Goal: Contribute content

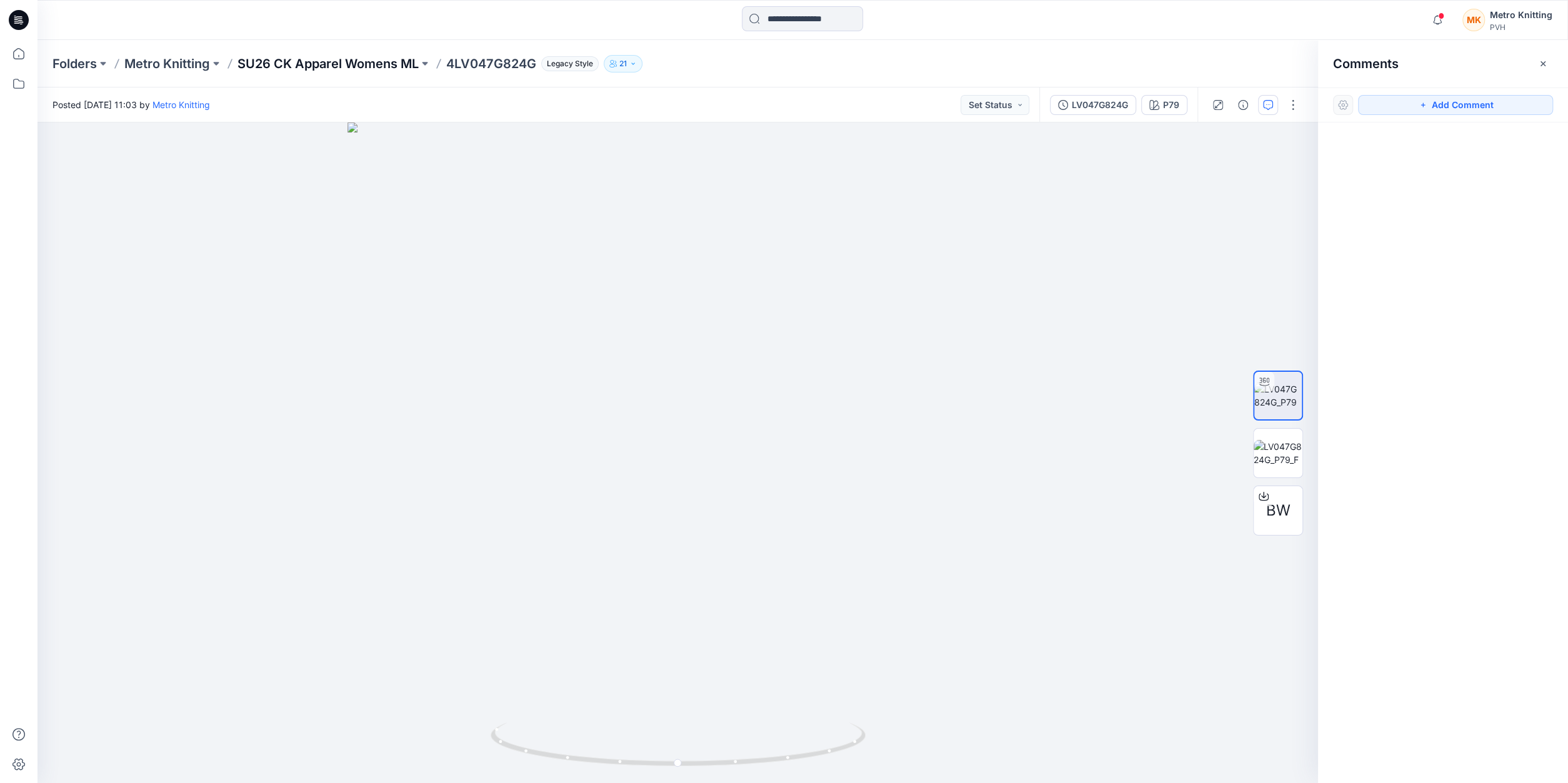
click at [373, 59] on p "SU26 CK Apparel Womens ML" at bounding box center [328, 64] width 181 height 18
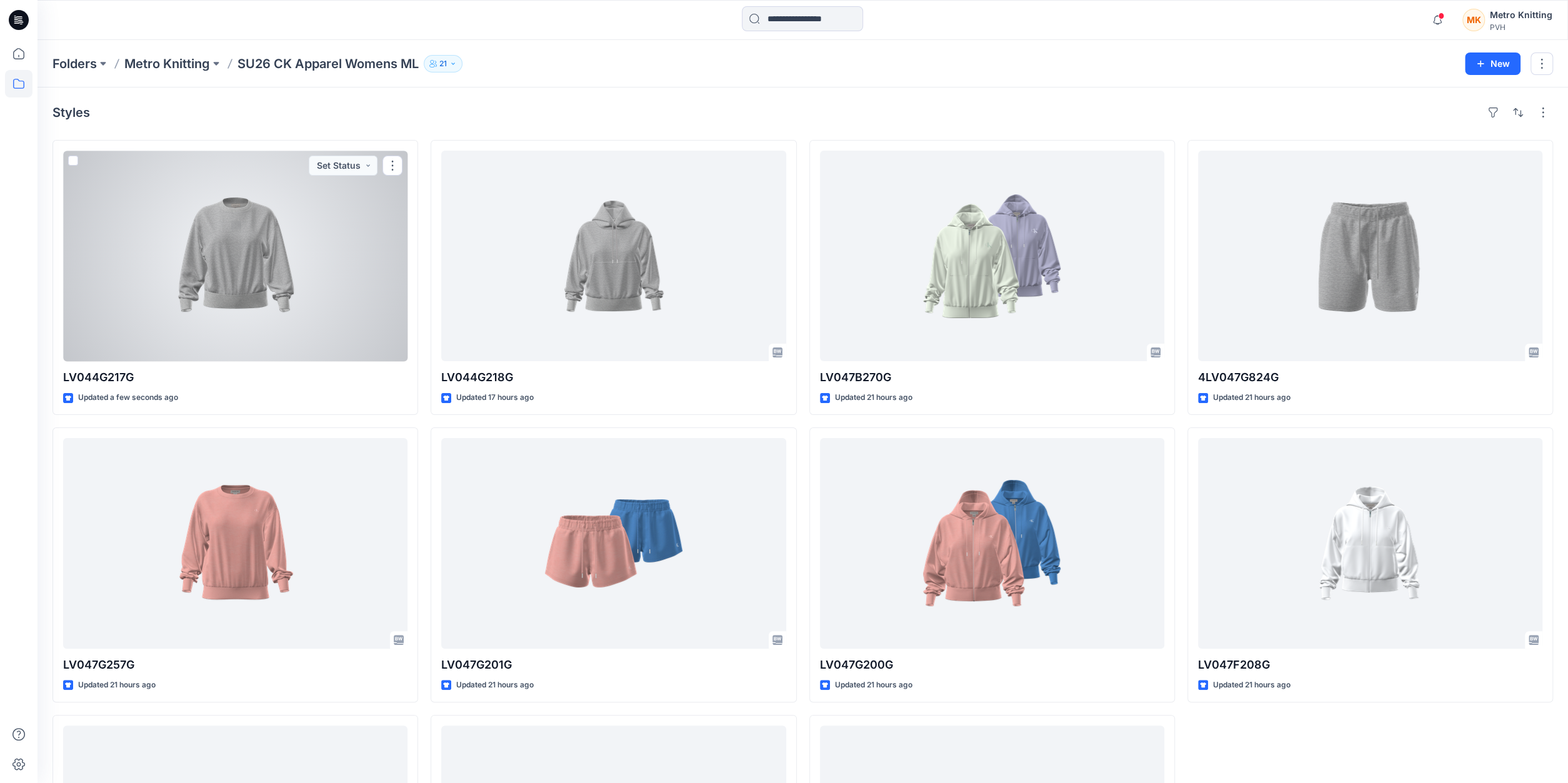
click at [298, 300] on div at bounding box center [235, 256] width 345 height 210
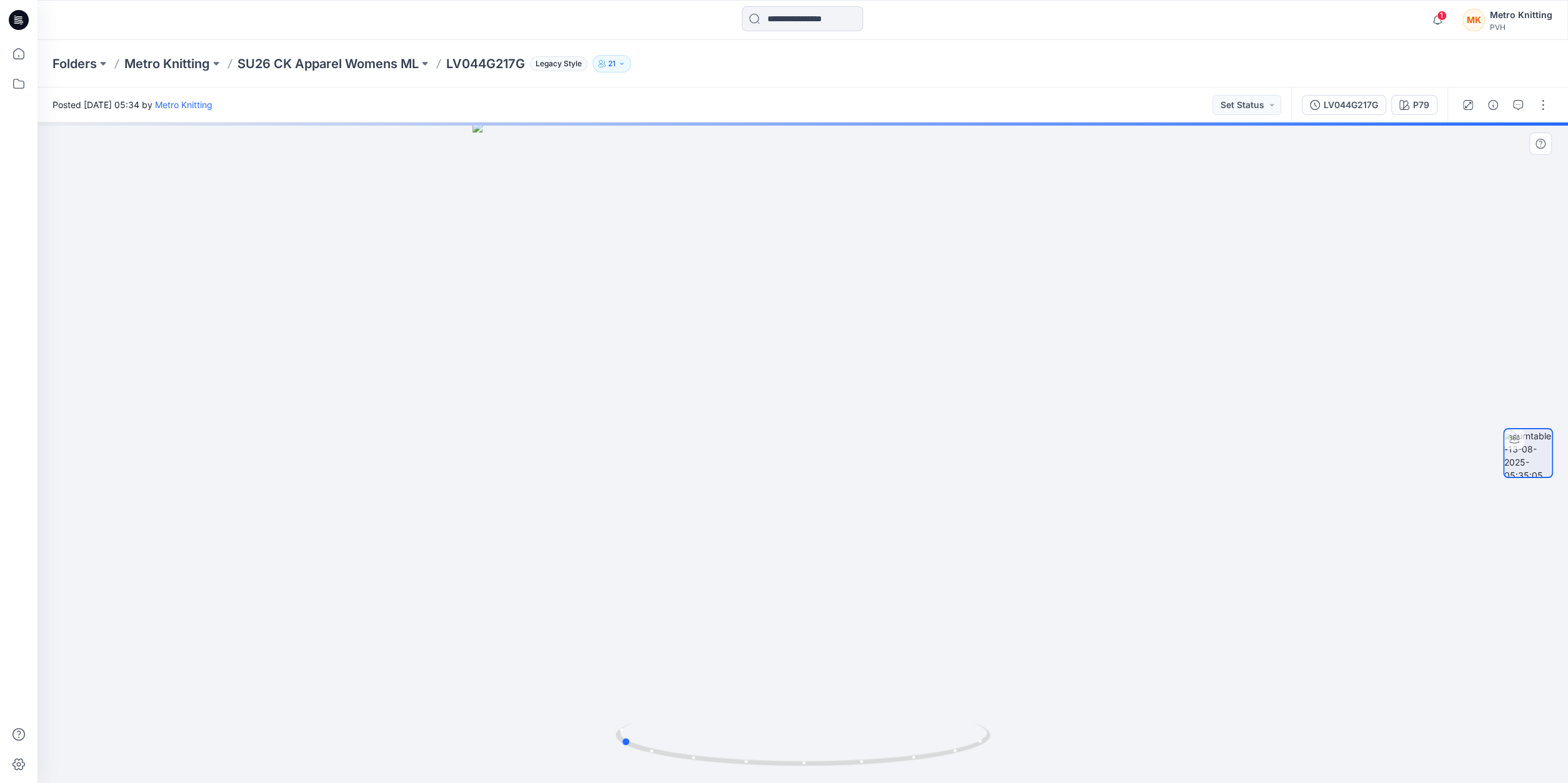
drag, startPoint x: 803, startPoint y: 760, endPoint x: 620, endPoint y: 718, distance: 187.8
click at [620, 718] on div at bounding box center [803, 453] width 1530 height 660
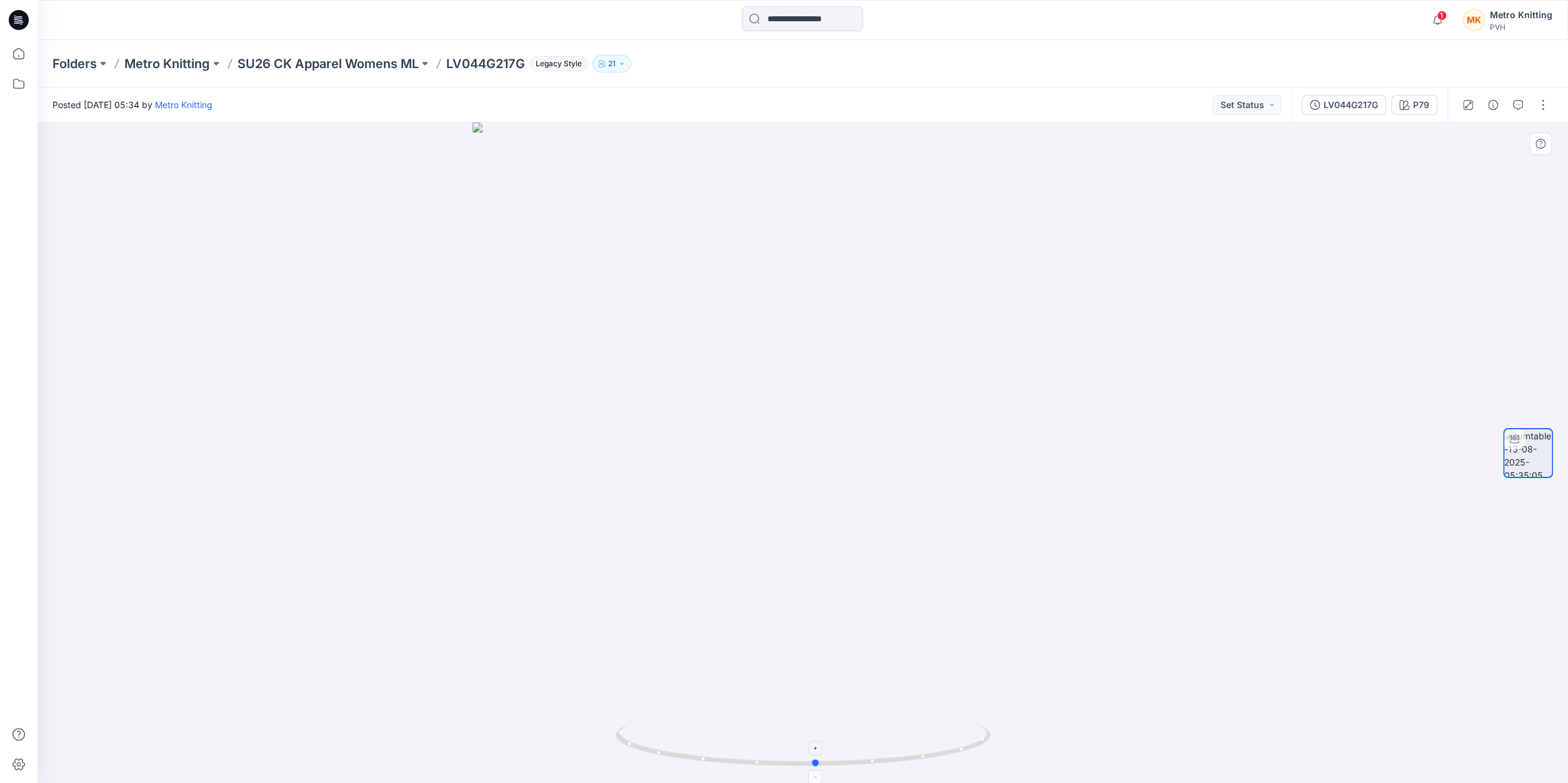
drag, startPoint x: 626, startPoint y: 742, endPoint x: 822, endPoint y: 766, distance: 197.5
click at [822, 766] on icon at bounding box center [804, 745] width 378 height 47
click at [1539, 110] on button "button" at bounding box center [1543, 104] width 20 height 20
click at [1471, 138] on p "Edit" at bounding box center [1464, 134] width 16 height 13
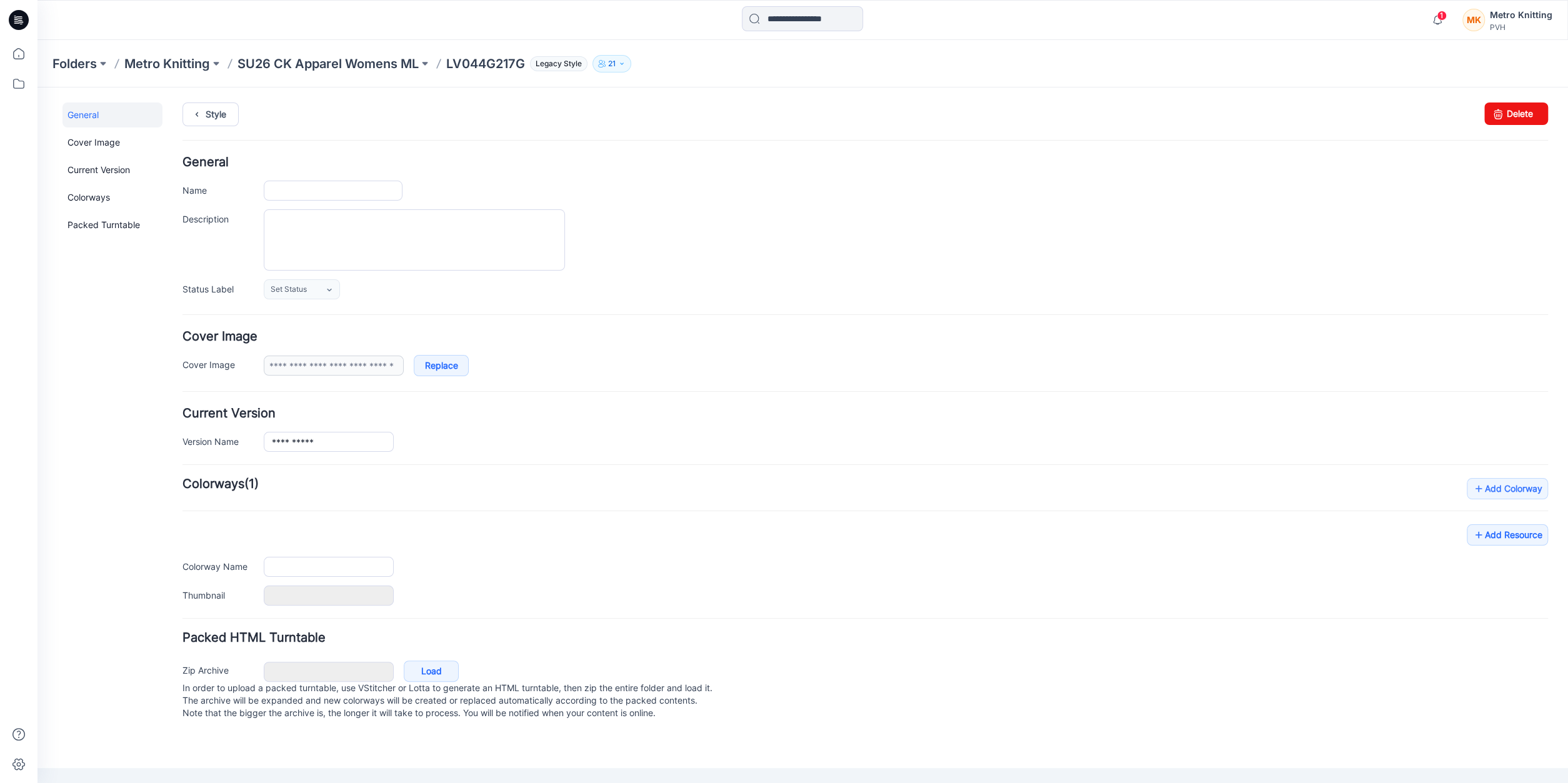
type input "**********"
type input "***"
type input "**********"
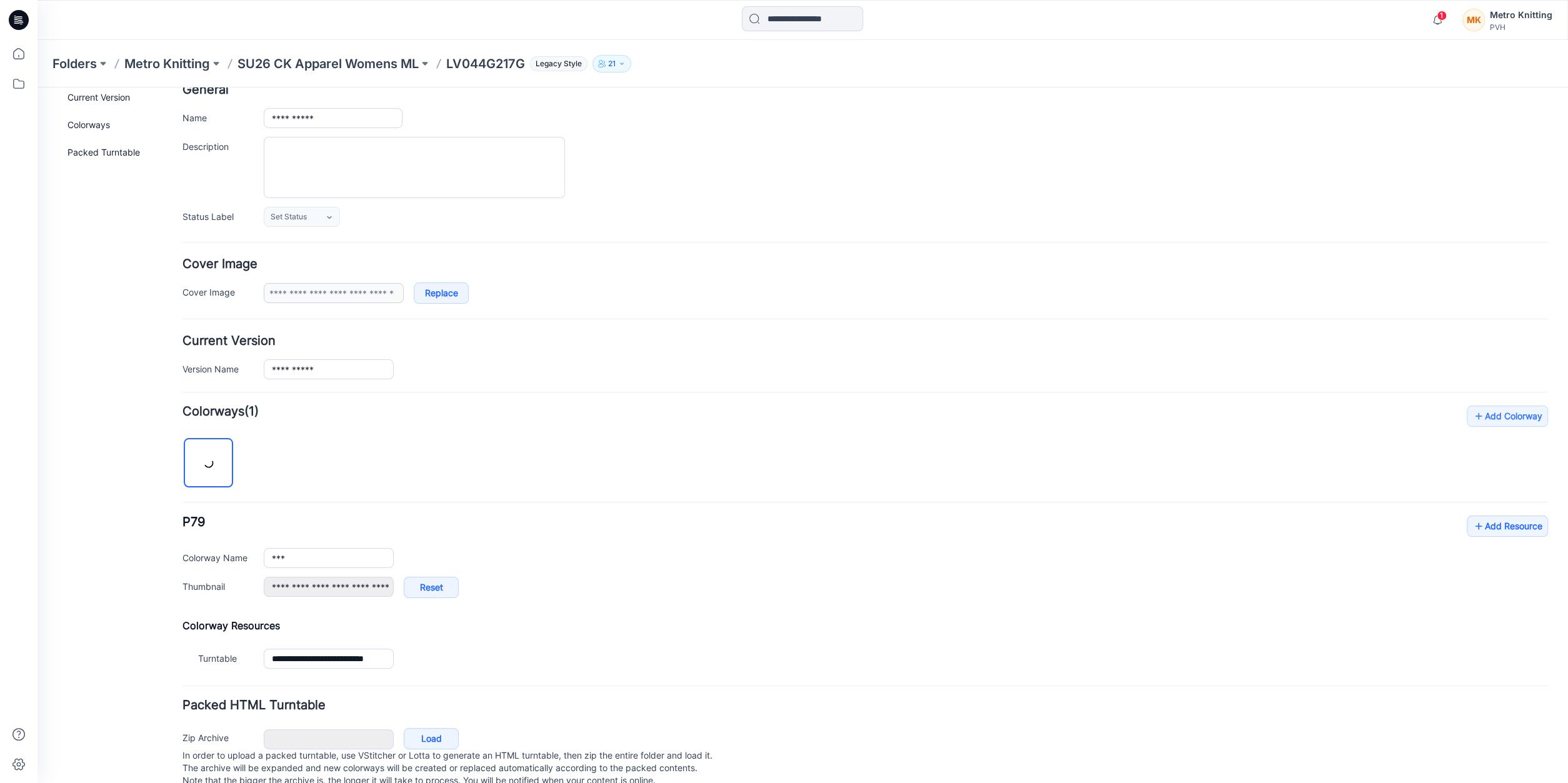
scroll to position [101, 0]
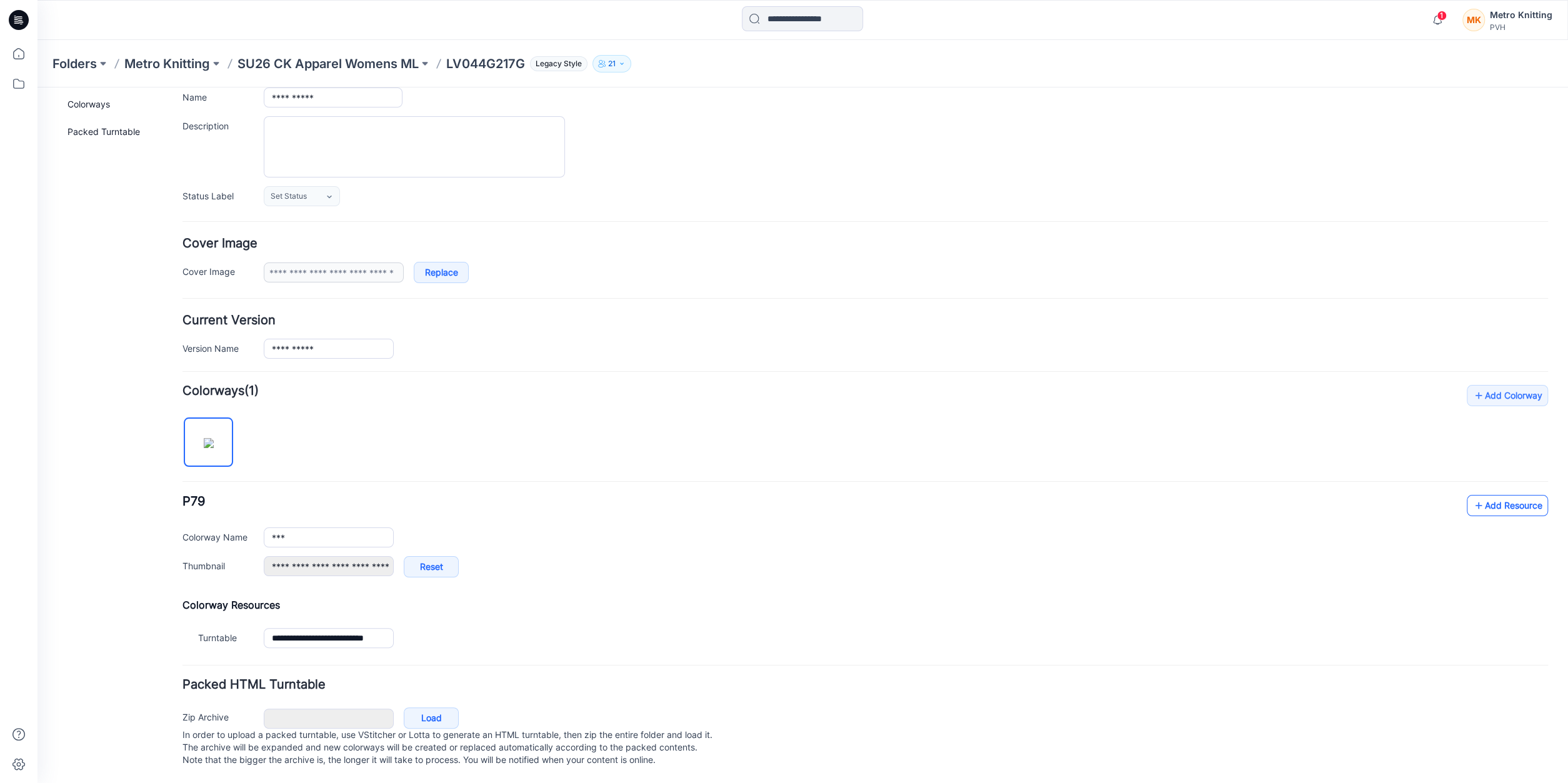
click at [1509, 495] on link "Add Resource" at bounding box center [1507, 505] width 81 height 21
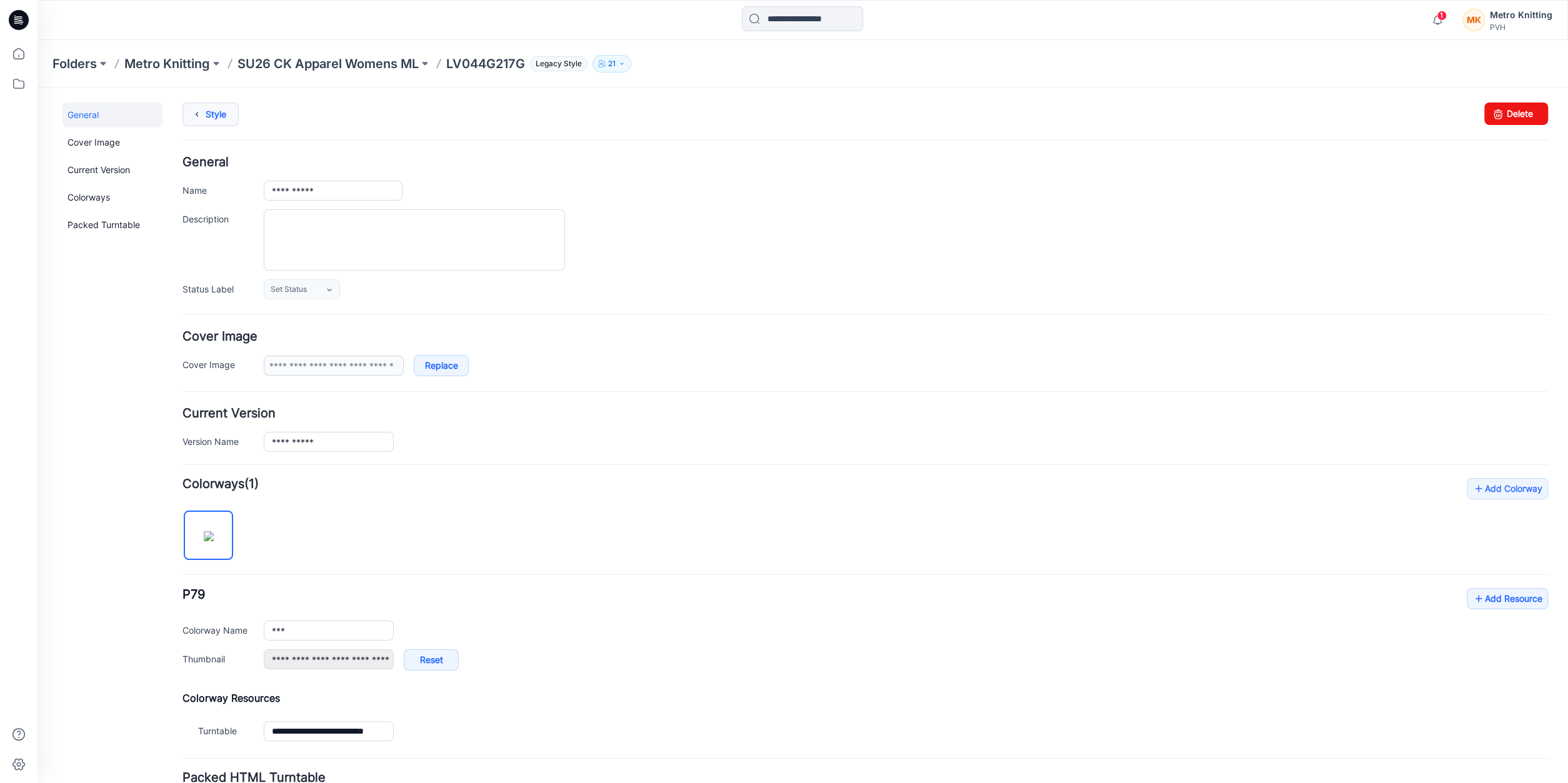
click at [223, 102] on div "**********" at bounding box center [795, 481] width 1515 height 788
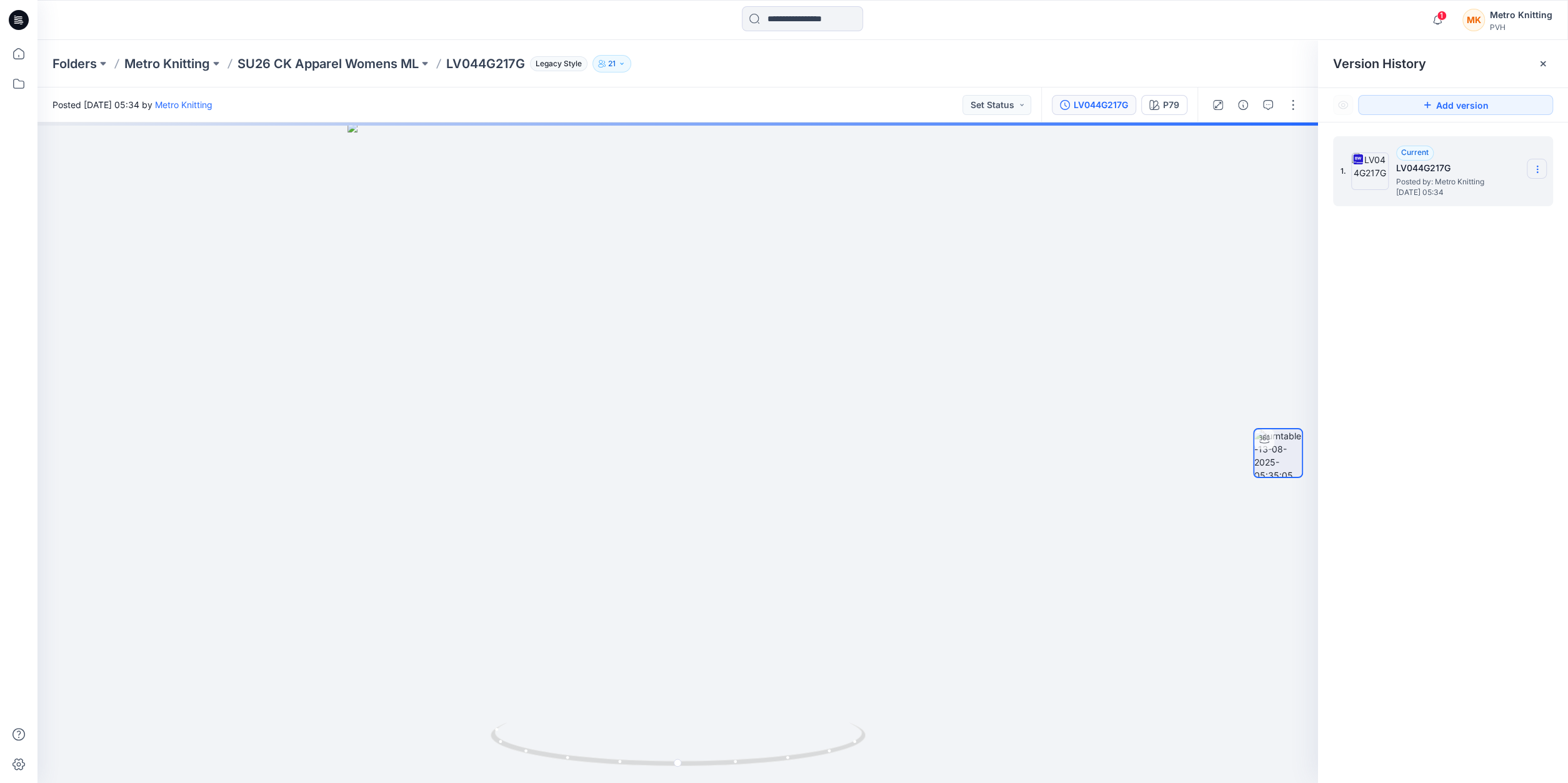
click at [1538, 168] on icon at bounding box center [1537, 169] width 10 height 10
click at [1539, 64] on icon at bounding box center [1543, 64] width 10 height 10
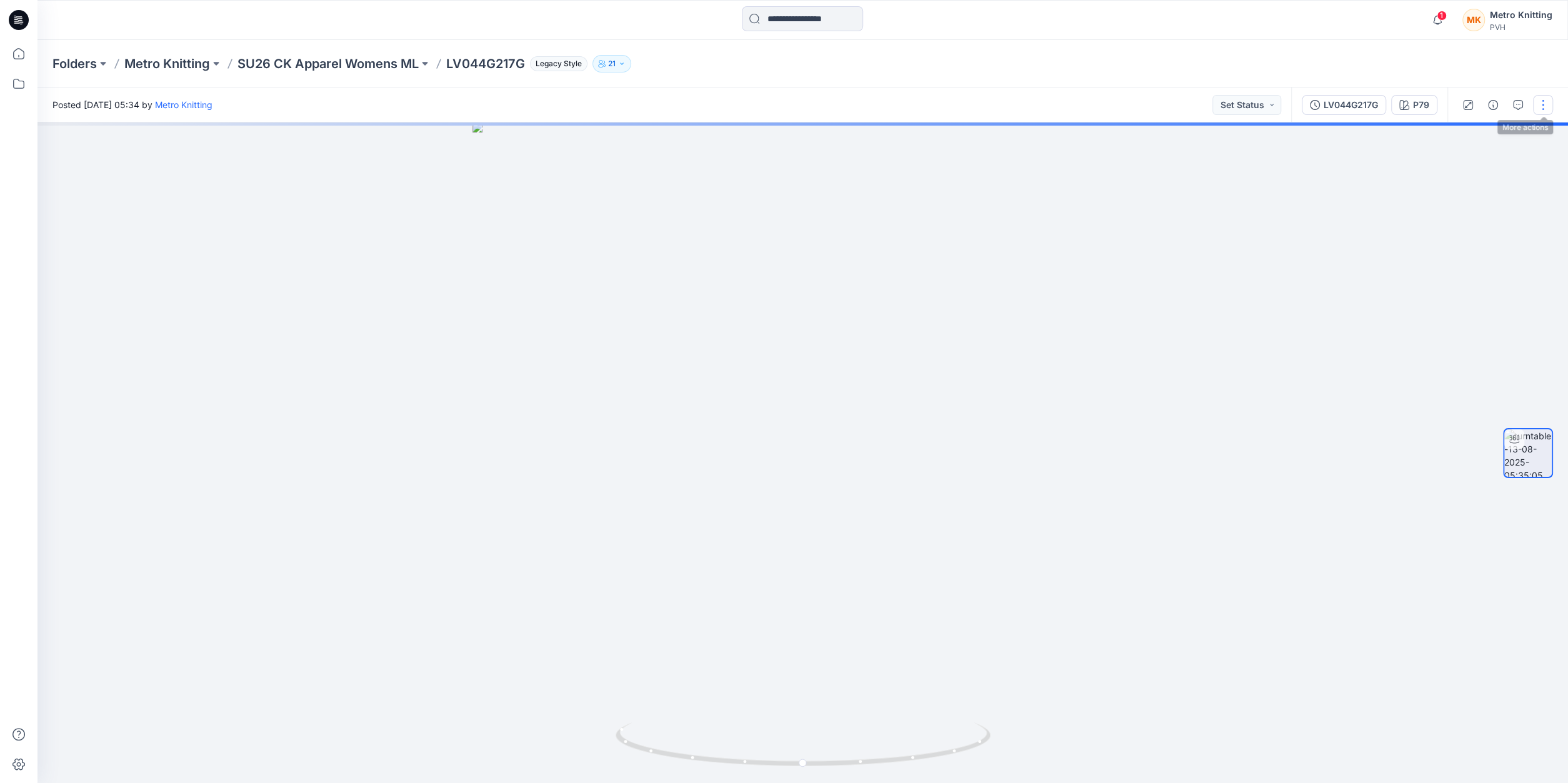
click at [1543, 104] on button "button" at bounding box center [1543, 104] width 20 height 20
click at [1464, 138] on p "Edit" at bounding box center [1464, 134] width 16 height 13
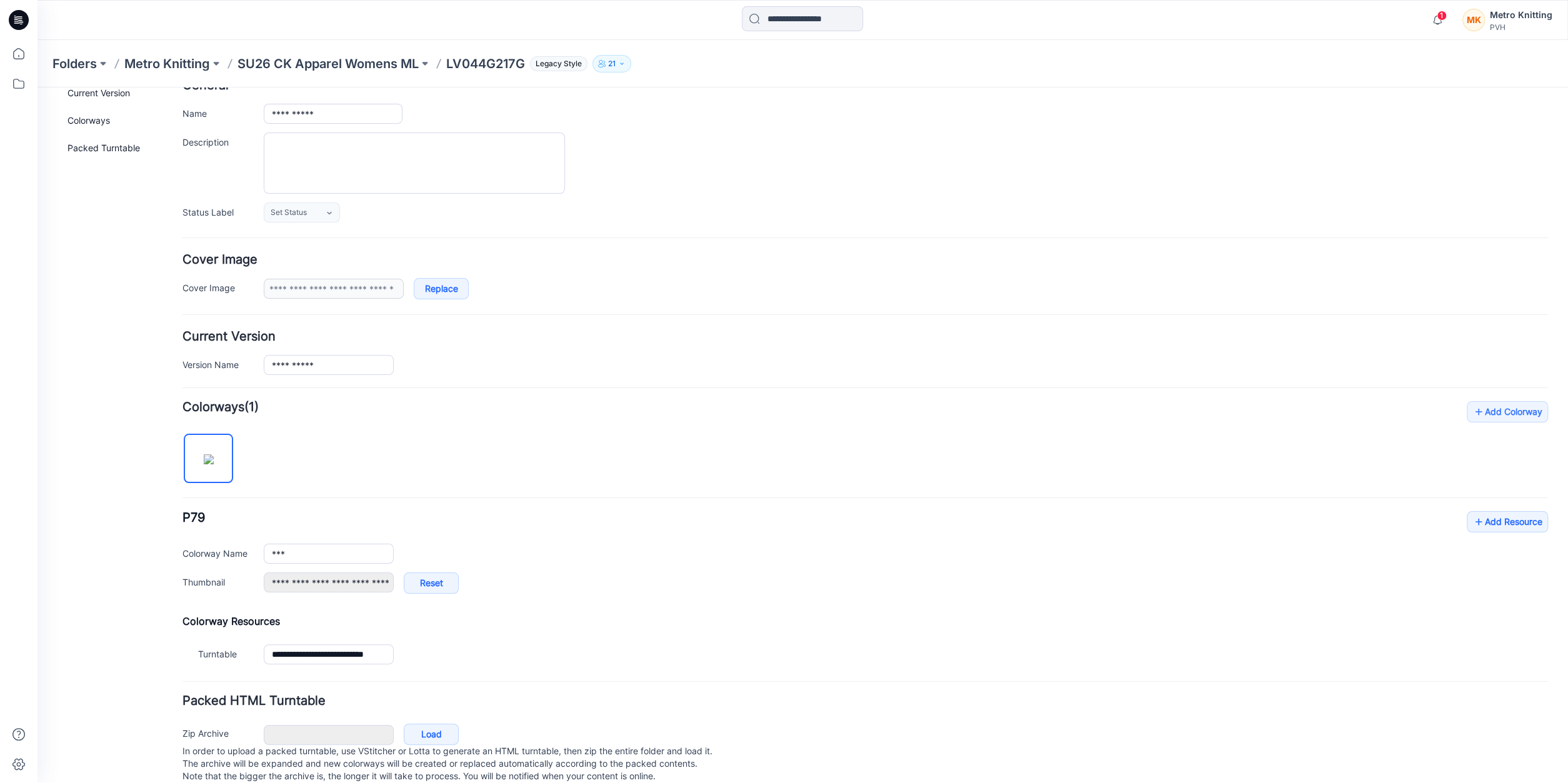
scroll to position [101, 0]
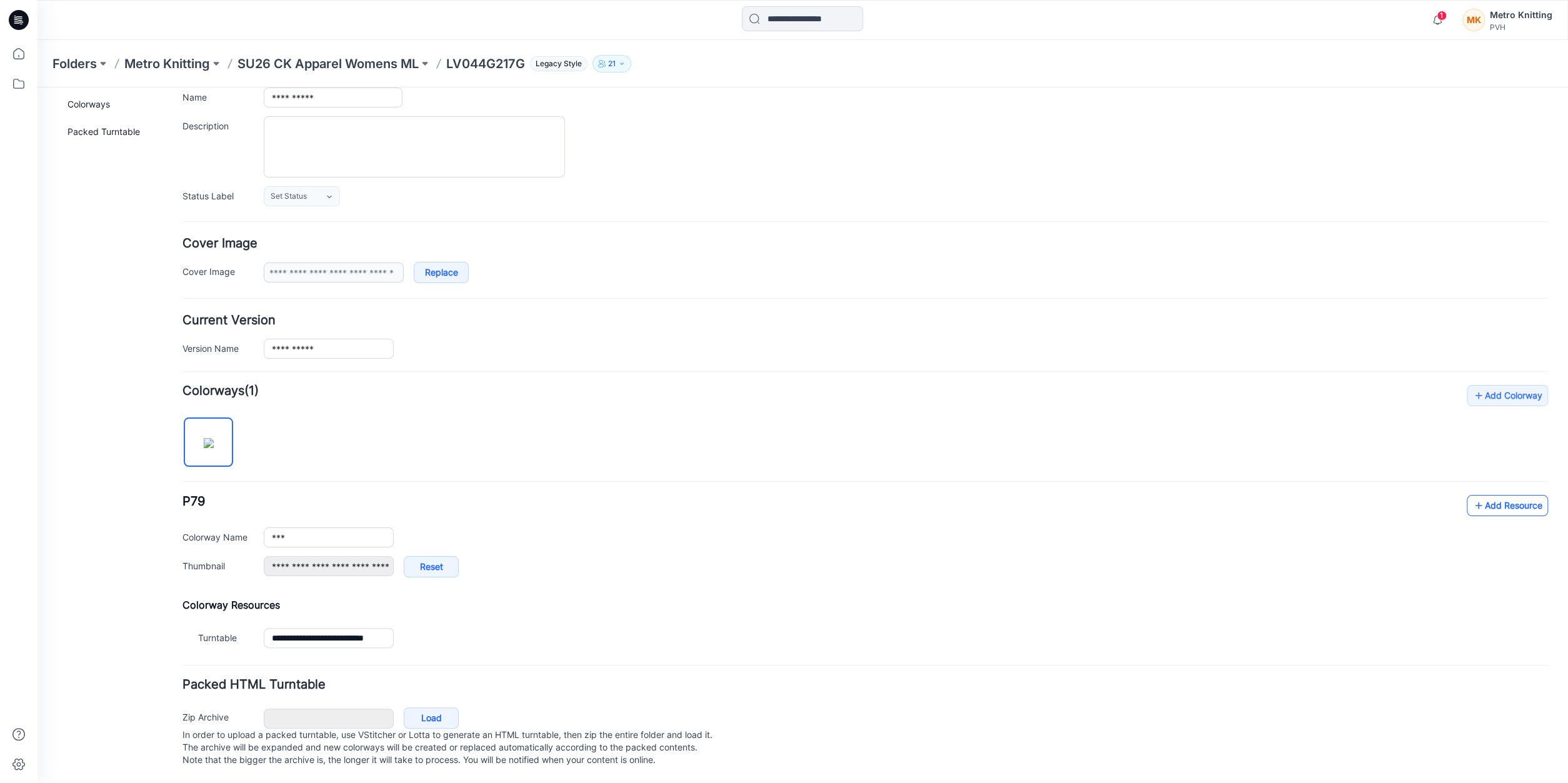
click at [1506, 498] on link "Add Resource" at bounding box center [1507, 505] width 81 height 21
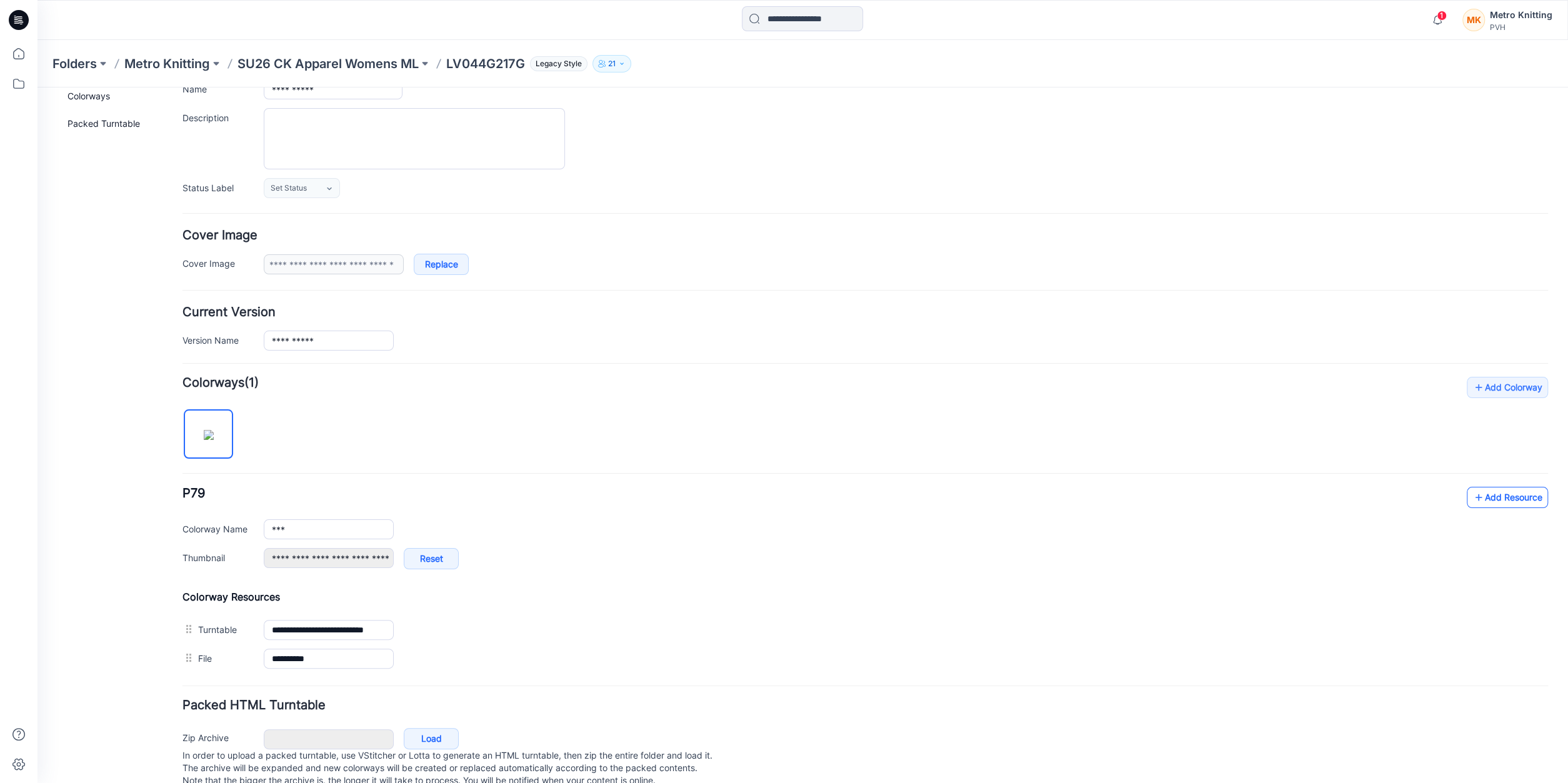
click at [1489, 491] on link "Add Resource" at bounding box center [1507, 497] width 81 height 21
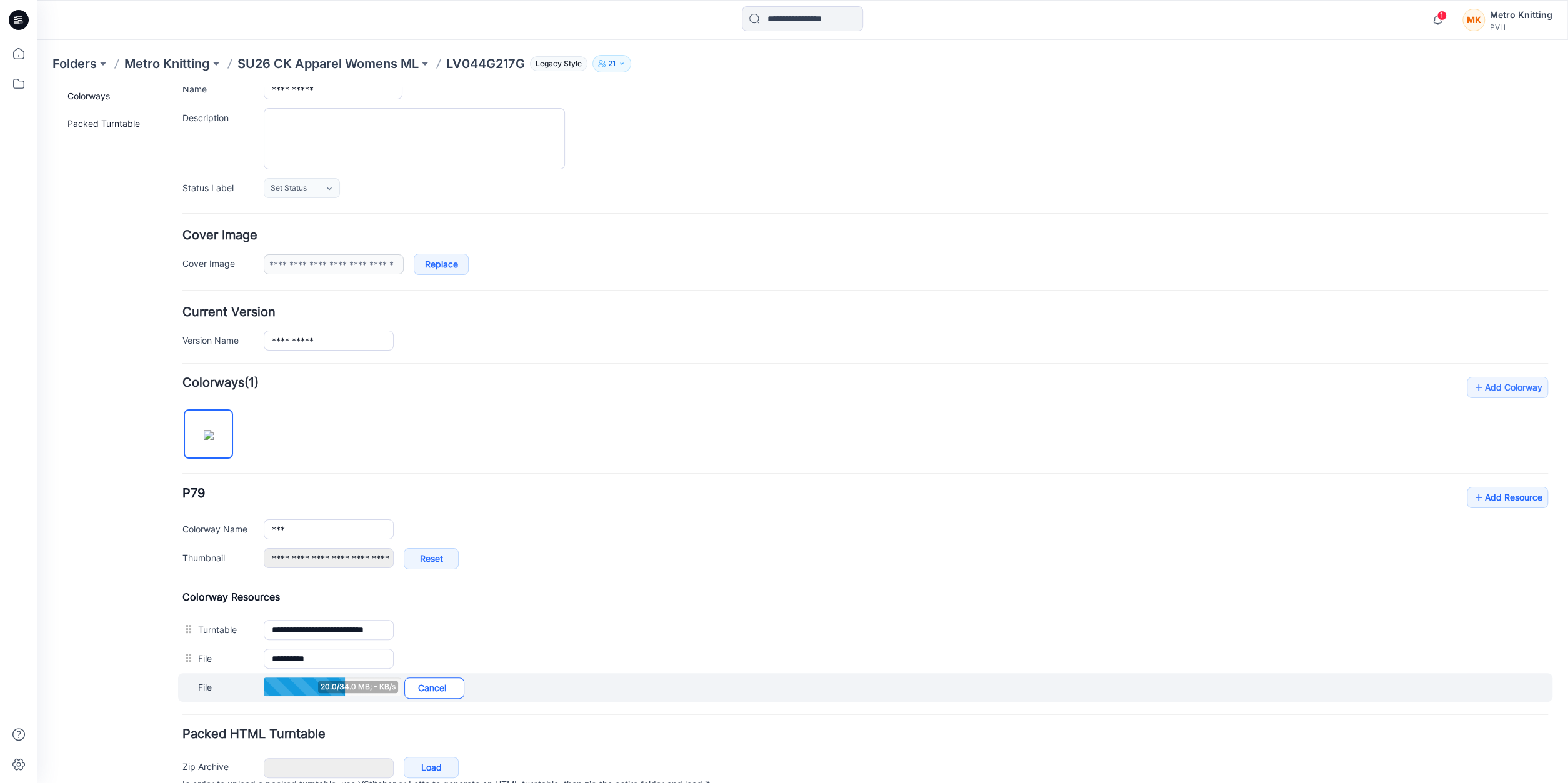
click at [448, 684] on link "Cancel" at bounding box center [434, 688] width 60 height 21
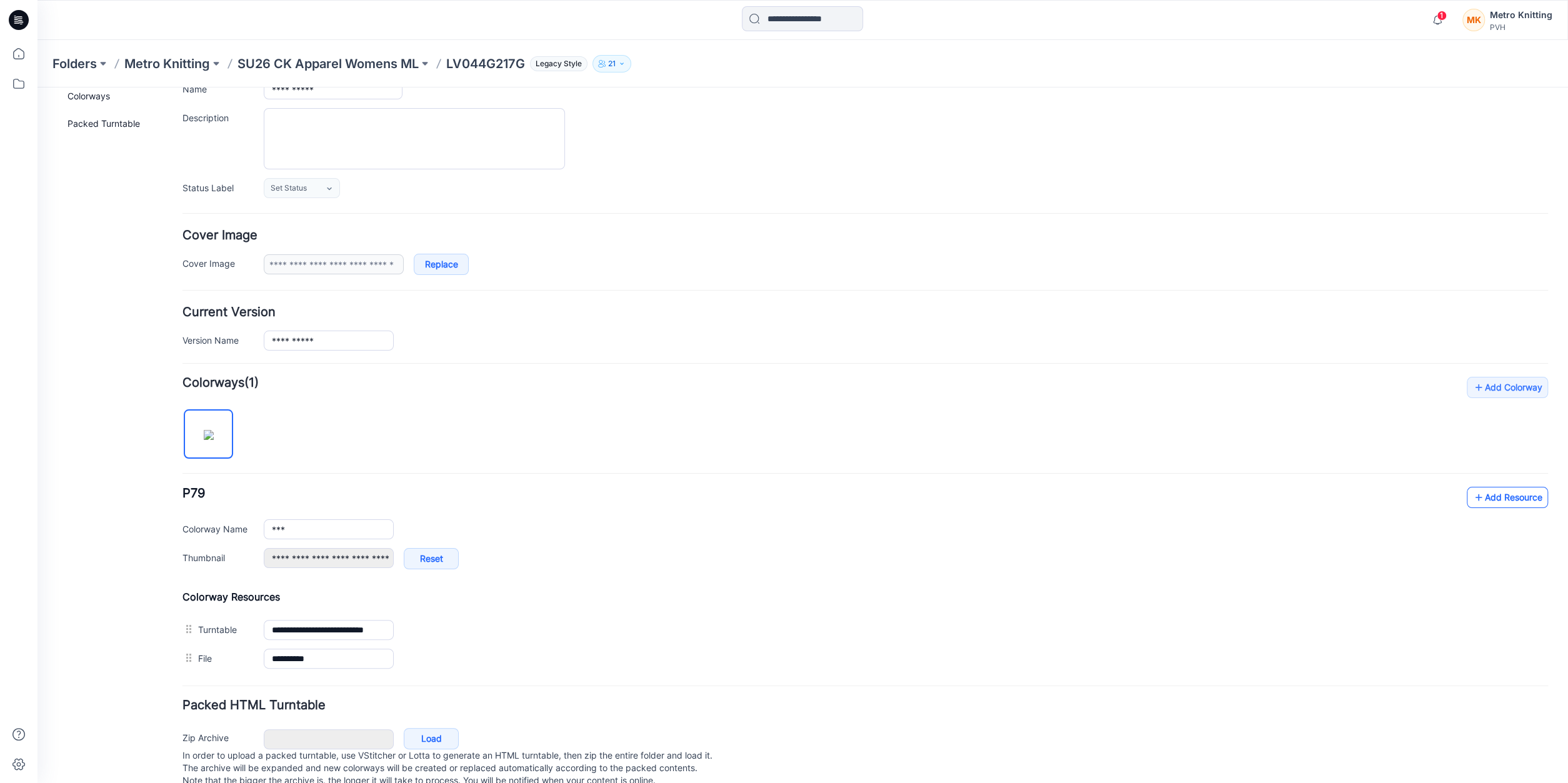
click at [1497, 501] on link "Add Resource" at bounding box center [1507, 497] width 81 height 21
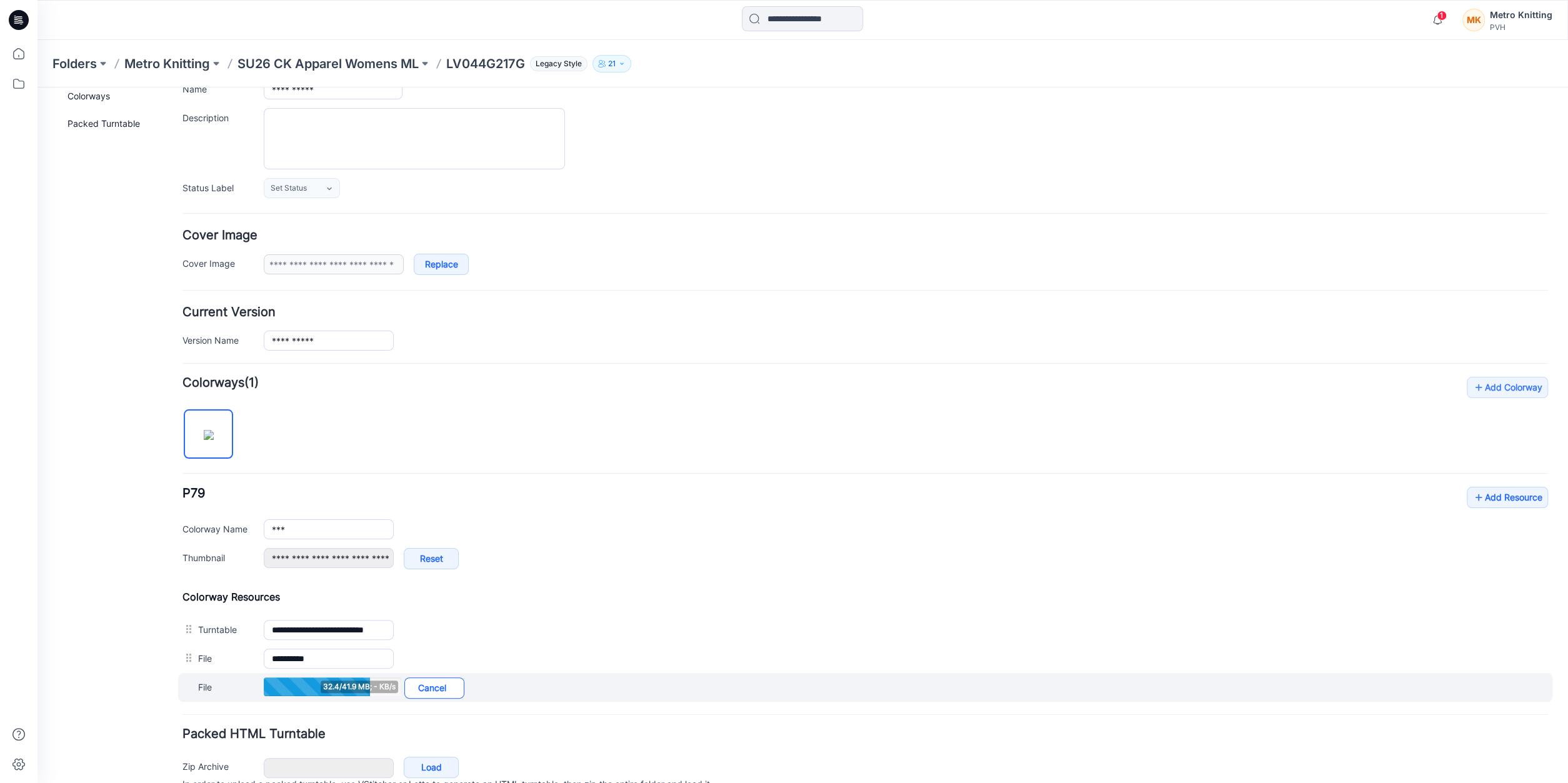
click at [443, 682] on link "Cancel" at bounding box center [434, 688] width 60 height 21
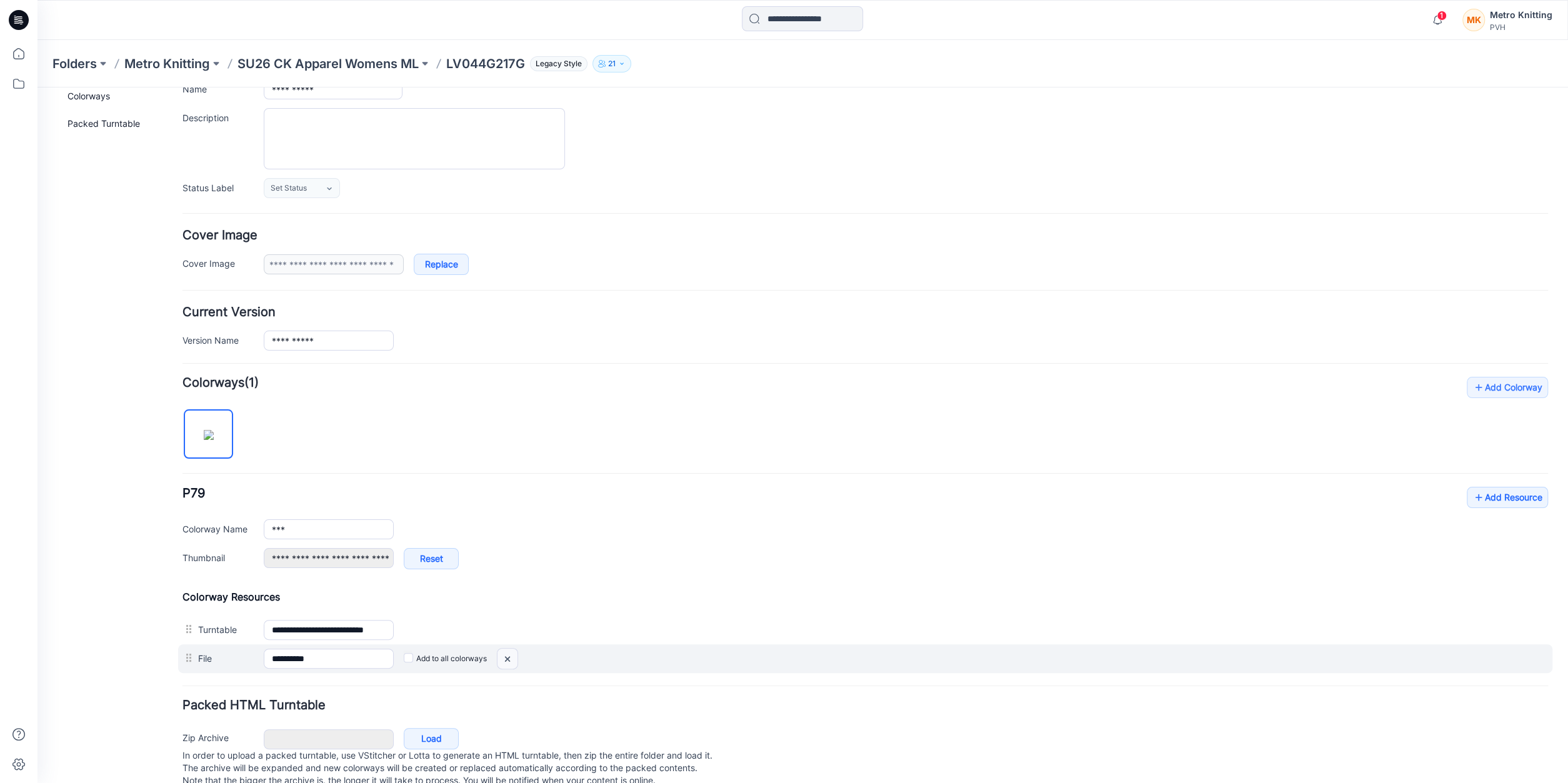
click at [38, 88] on img at bounding box center [38, 88] width 0 height 0
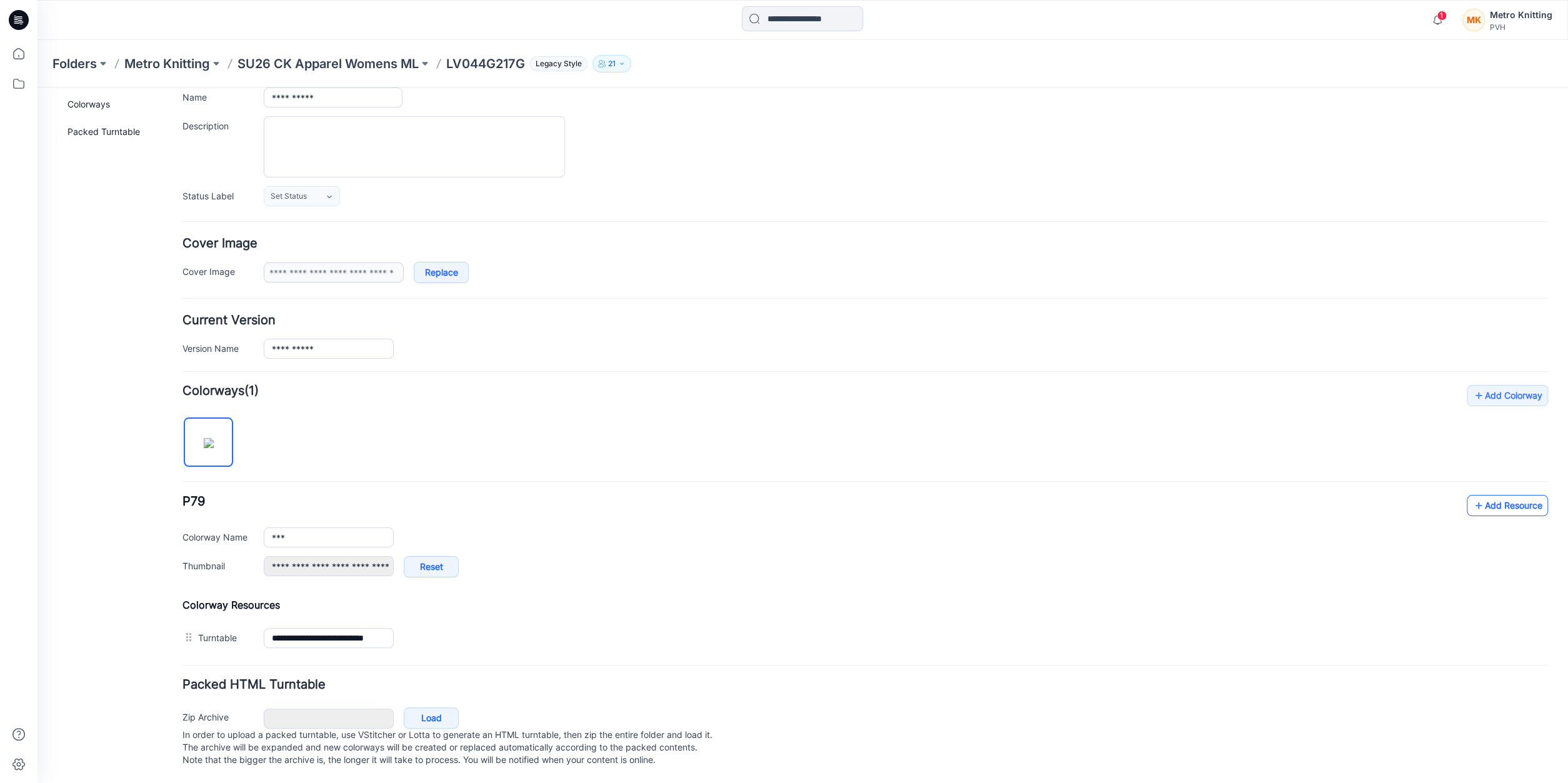
click at [1498, 496] on link "Add Resource" at bounding box center [1507, 505] width 81 height 21
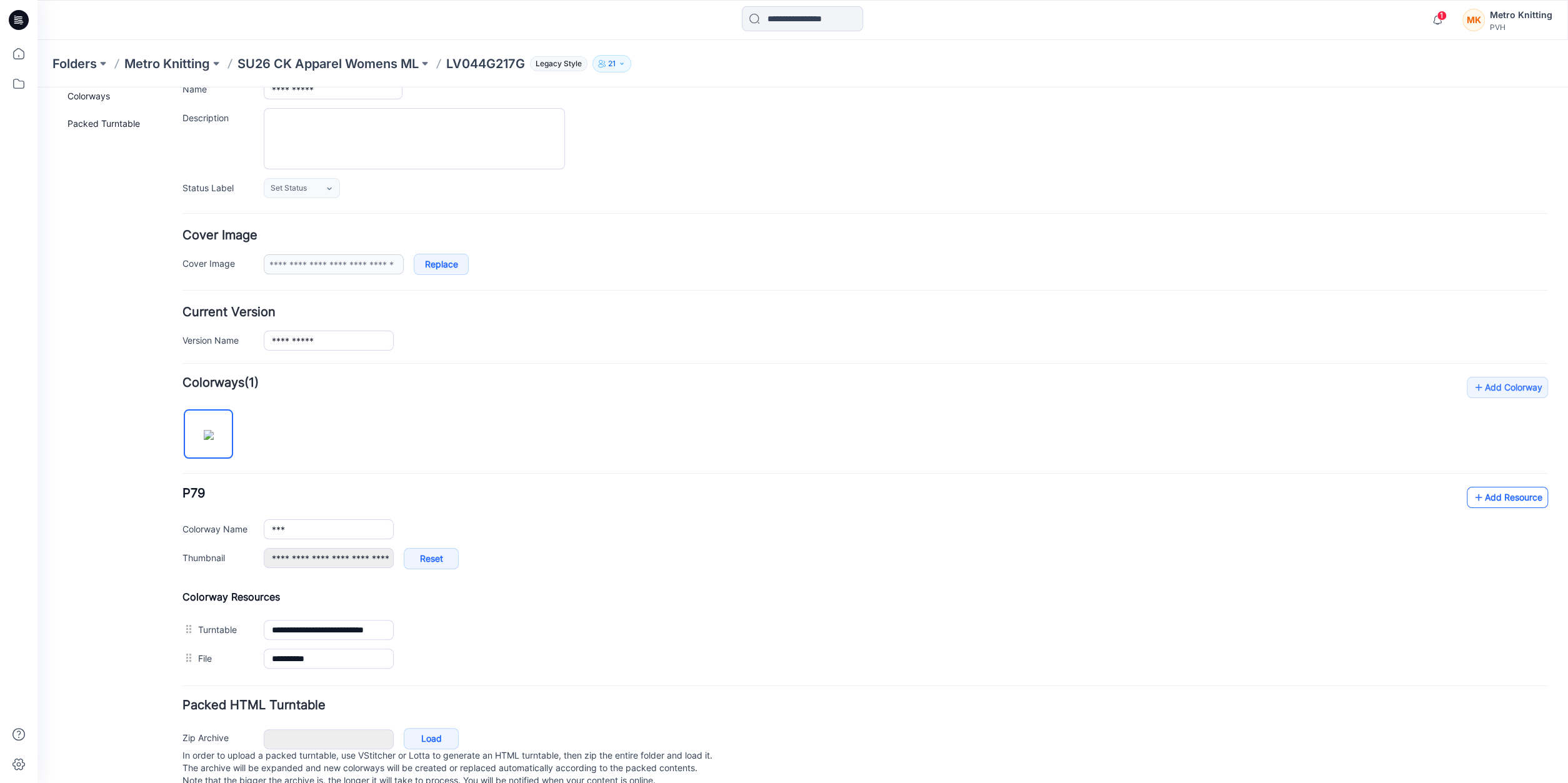
click at [1498, 498] on link "Add Resource" at bounding box center [1507, 497] width 81 height 21
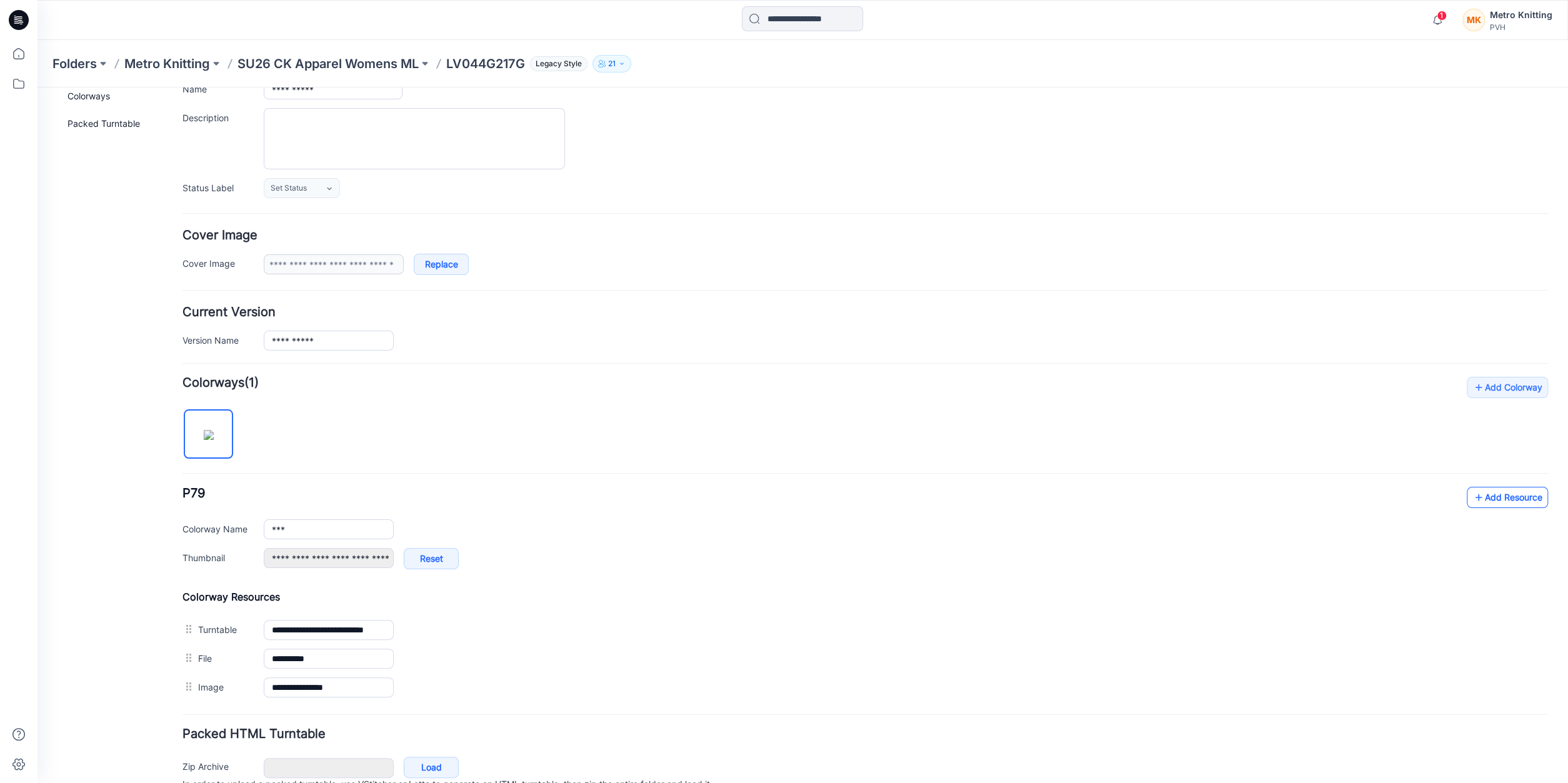
click at [1529, 492] on link "Add Resource" at bounding box center [1507, 497] width 81 height 21
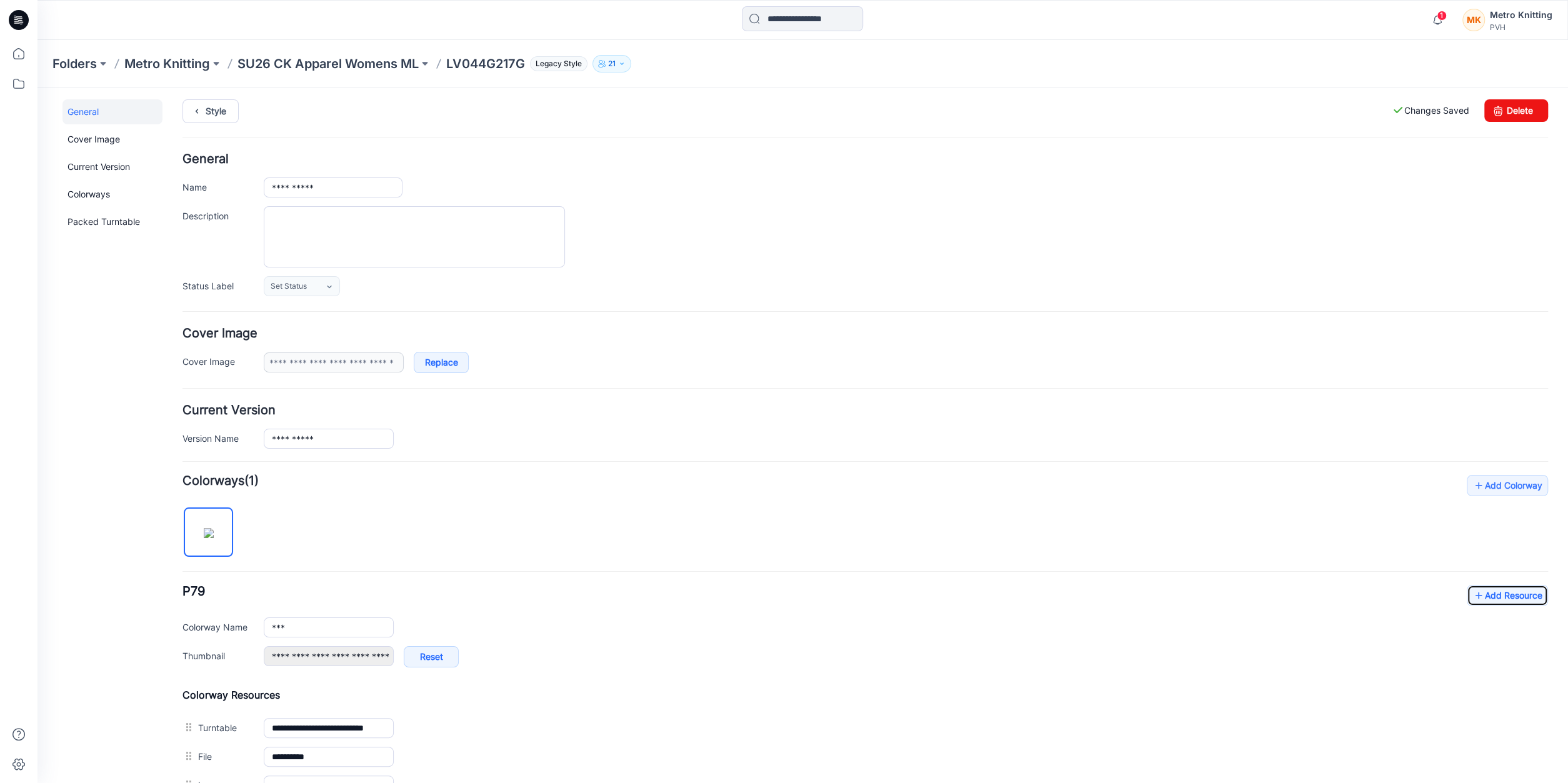
scroll to position [0, 0]
